Goal: Task Accomplishment & Management: Manage account settings

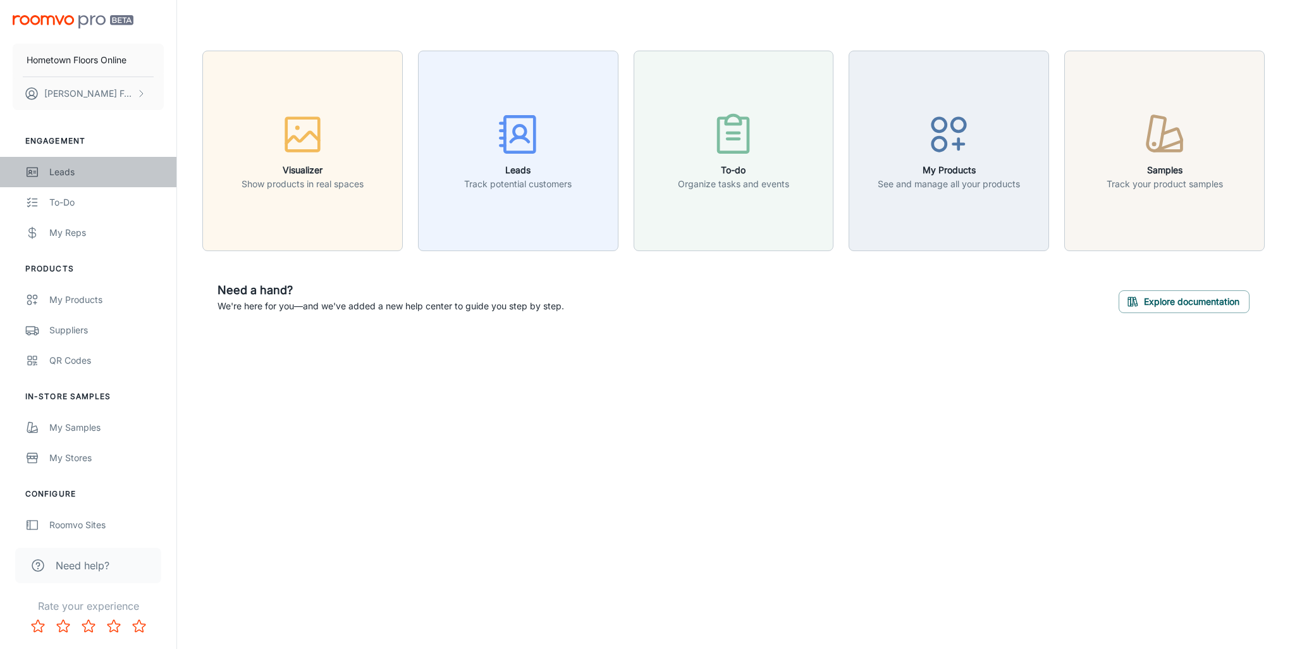
click at [82, 166] on div "Leads" at bounding box center [106, 172] width 114 height 14
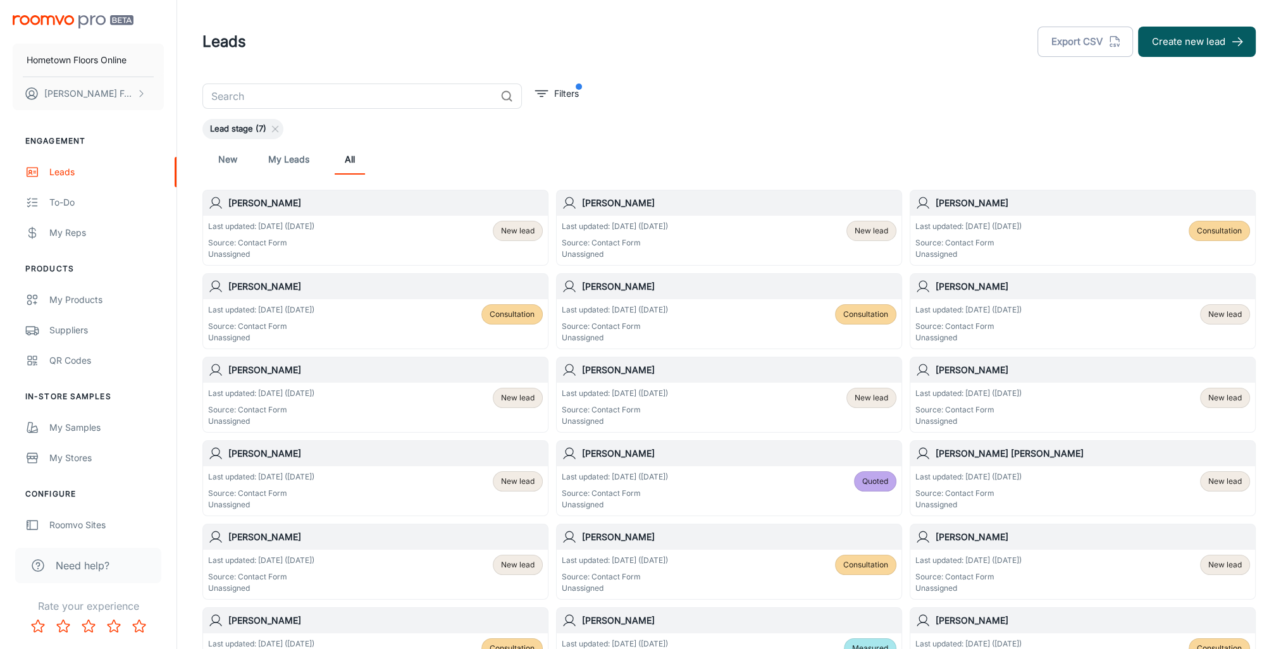
click at [533, 230] on span "New lead" at bounding box center [518, 230] width 34 height 11
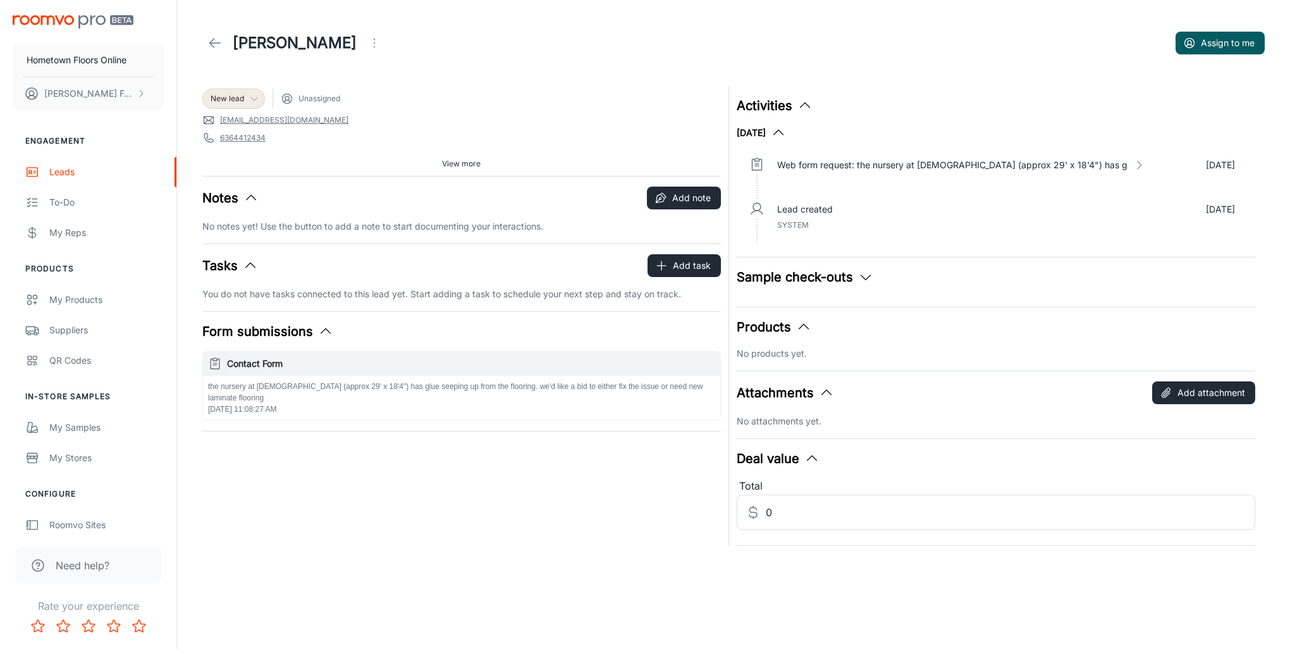
click at [233, 99] on span "New lead" at bounding box center [228, 98] width 34 height 11
click at [258, 197] on li "Measured" at bounding box center [247, 193] width 90 height 23
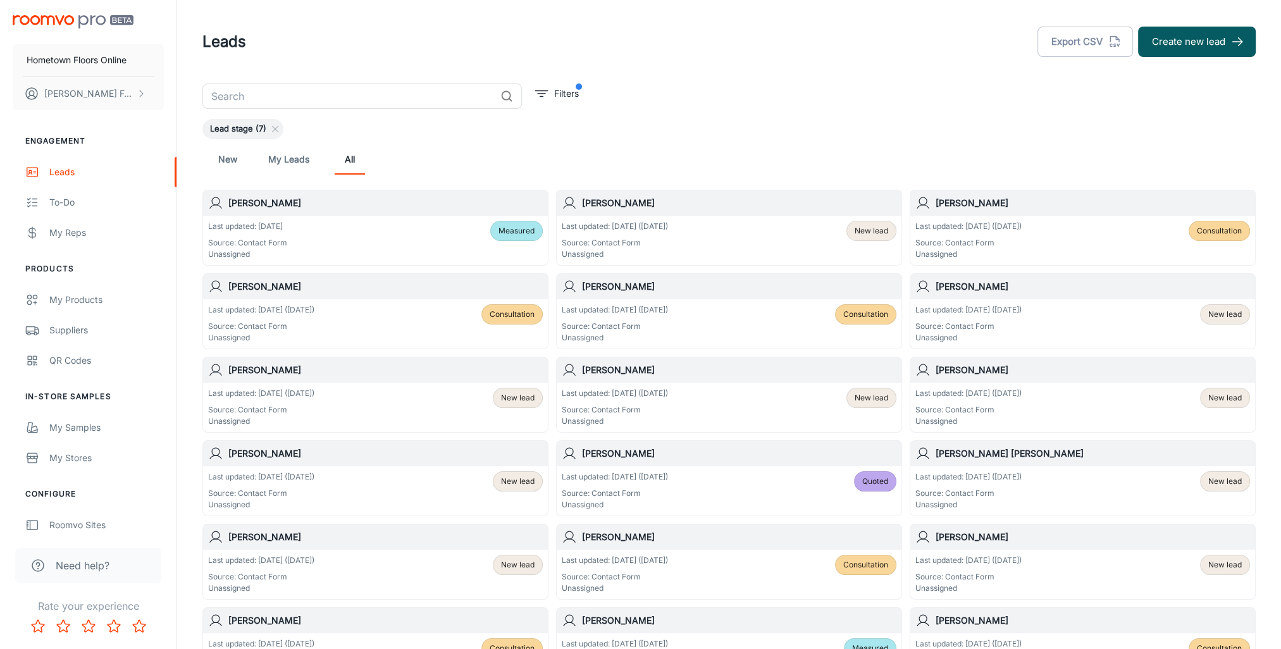
click at [635, 228] on p "Last updated: [DATE] ([DATE])" at bounding box center [615, 226] width 106 height 11
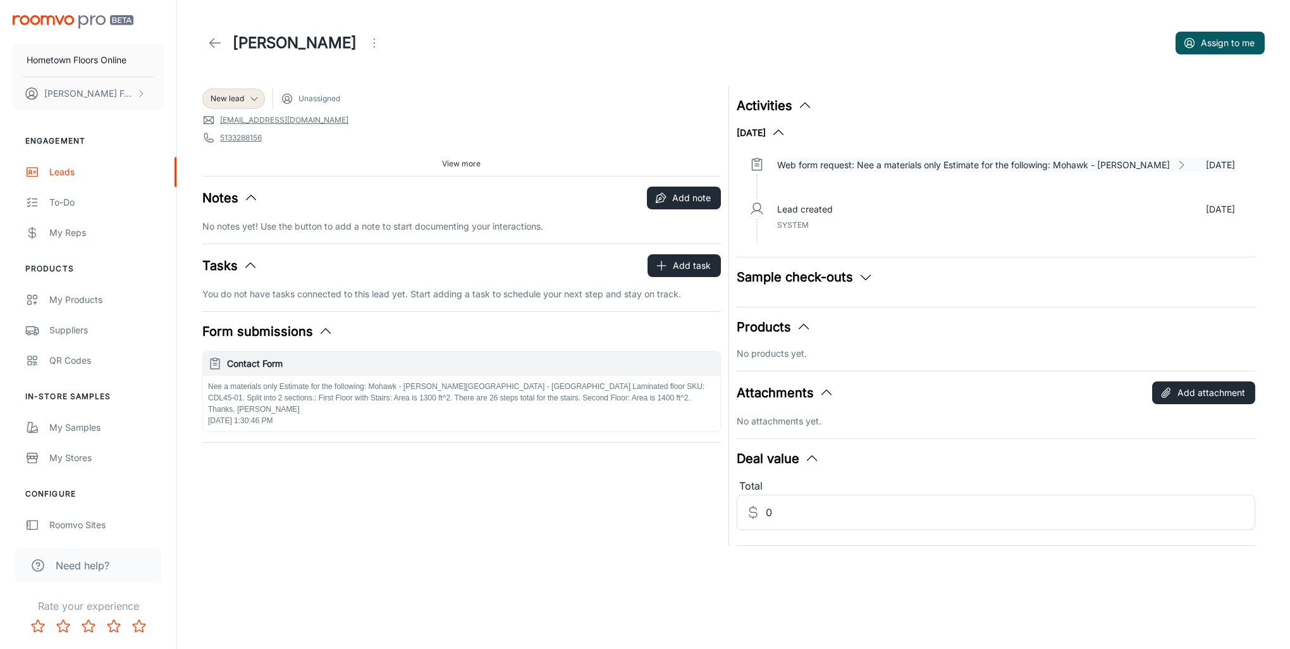
click at [1180, 166] on polyline at bounding box center [1182, 165] width 4 height 8
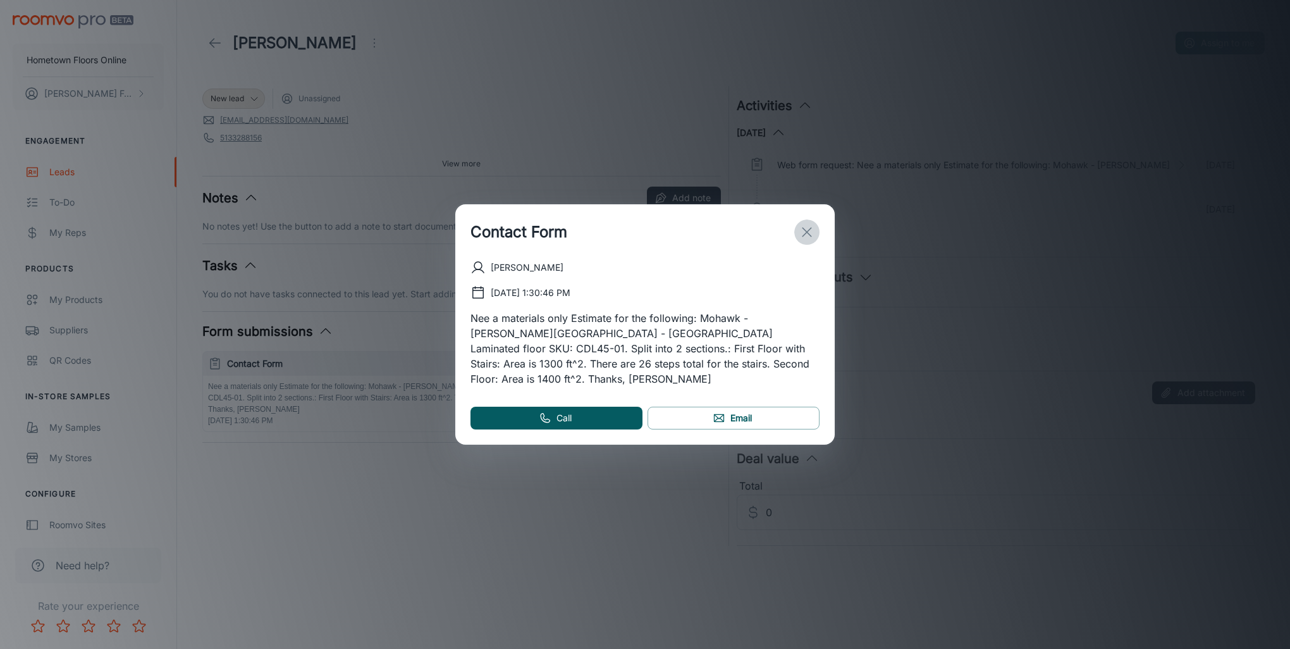
click at [817, 245] on button "exit" at bounding box center [806, 231] width 25 height 25
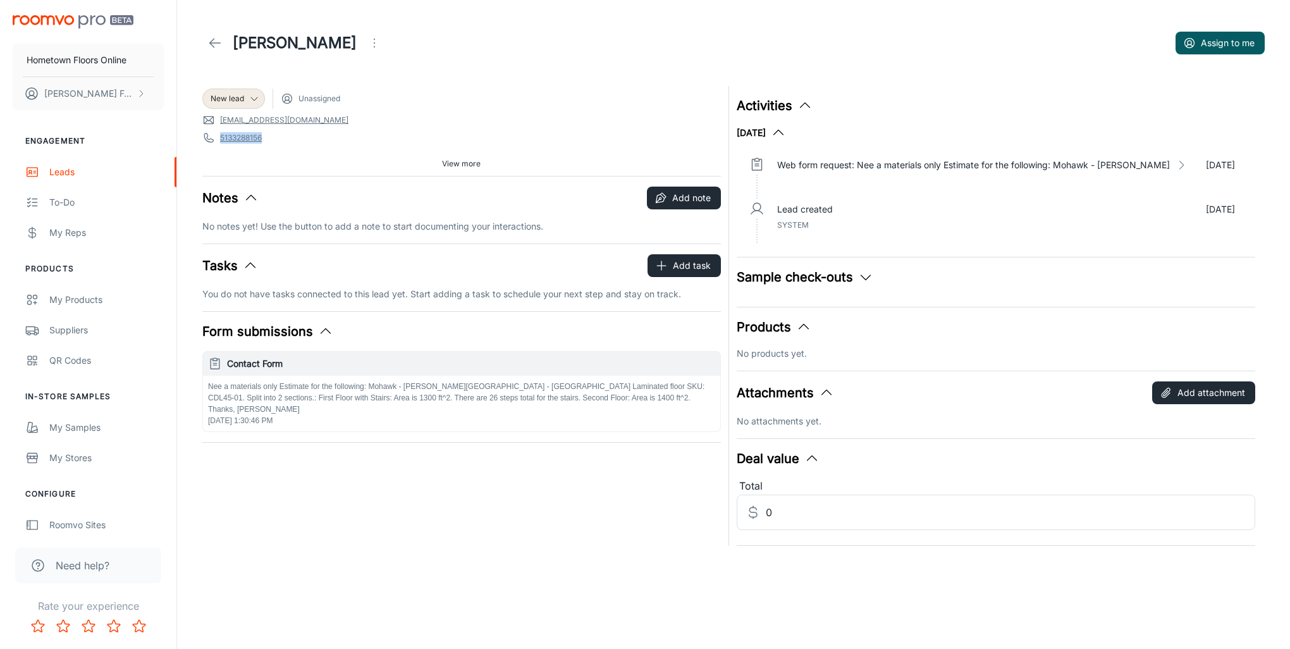
drag, startPoint x: 276, startPoint y: 138, endPoint x: 220, endPoint y: 138, distance: 56.3
click at [220, 138] on span "5133288156" at bounding box center [461, 138] width 519 height 13
drag, startPoint x: 220, startPoint y: 138, endPoint x: 228, endPoint y: 141, distance: 8.8
copy link "5133288156"
drag, startPoint x: 324, startPoint y: 119, endPoint x: 212, endPoint y: 121, distance: 112.0
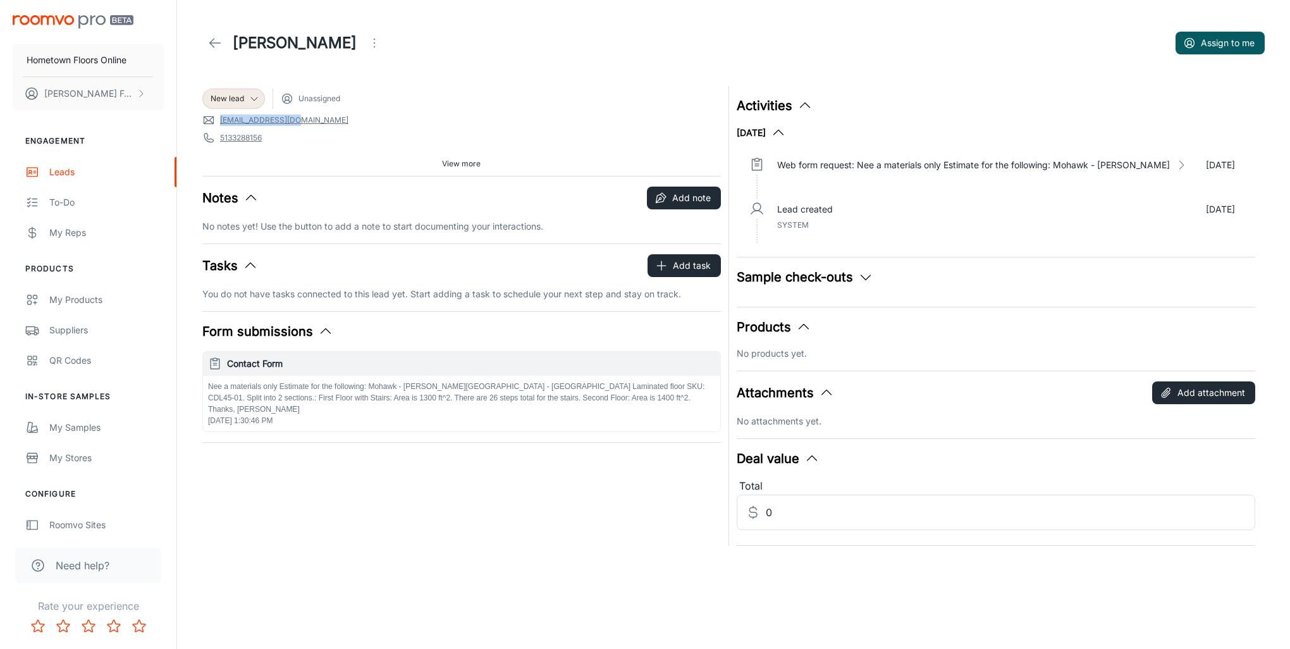
click at [212, 121] on span "[EMAIL_ADDRESS][DOMAIN_NAME]" at bounding box center [461, 120] width 519 height 13
drag, startPoint x: 212, startPoint y: 121, endPoint x: 231, endPoint y: 123, distance: 19.1
copy link "[EMAIL_ADDRESS][DOMAIN_NAME]"
click at [480, 164] on span "View more" at bounding box center [461, 163] width 39 height 11
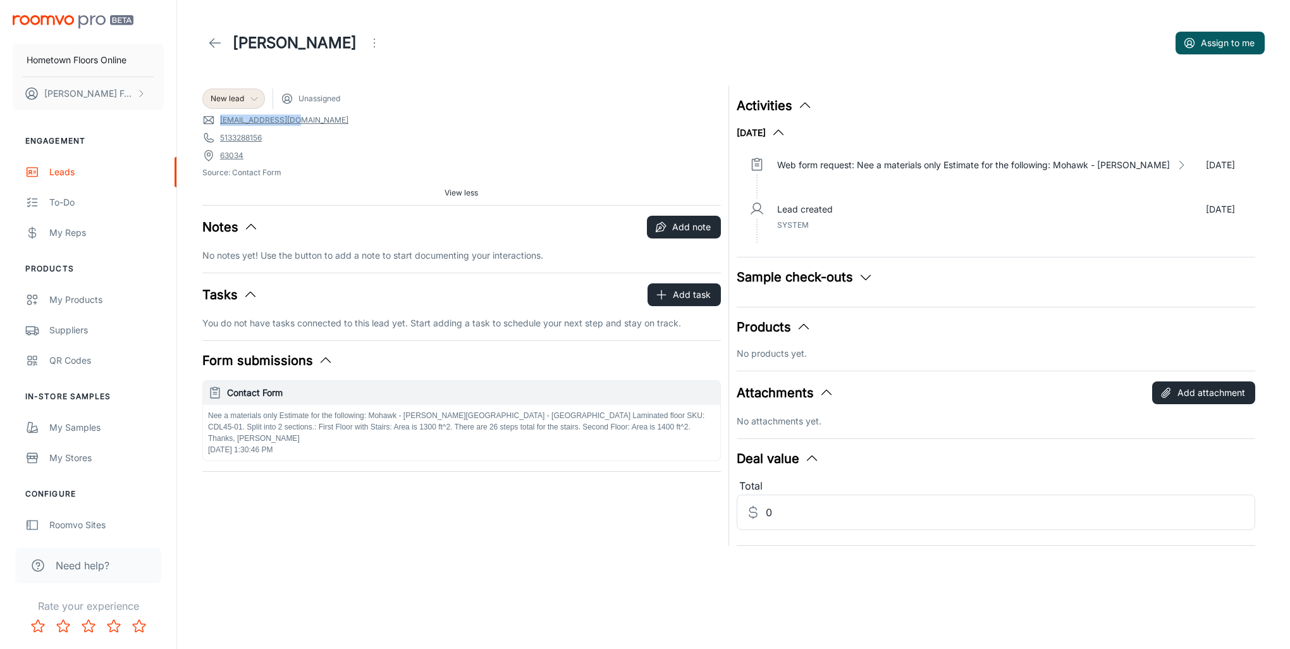
click at [238, 95] on span "New lead" at bounding box center [228, 98] width 34 height 11
click at [224, 175] on li "Consultation" at bounding box center [247, 170] width 90 height 23
